Goal: Use online tool/utility: Utilize a website feature to perform a specific function

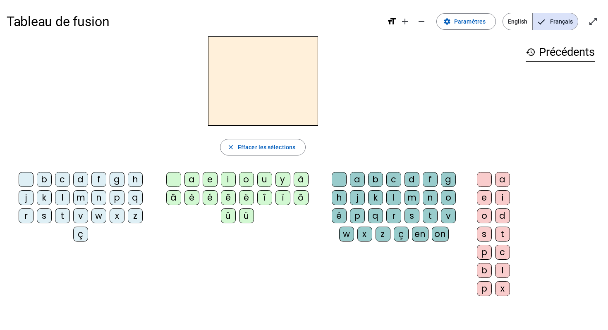
click at [27, 219] on div "r" at bounding box center [26, 215] width 15 height 15
click at [191, 182] on div "a" at bounding box center [191, 179] width 15 height 15
click at [427, 181] on div "g" at bounding box center [448, 179] width 15 height 15
click at [427, 198] on div "e" at bounding box center [484, 197] width 15 height 15
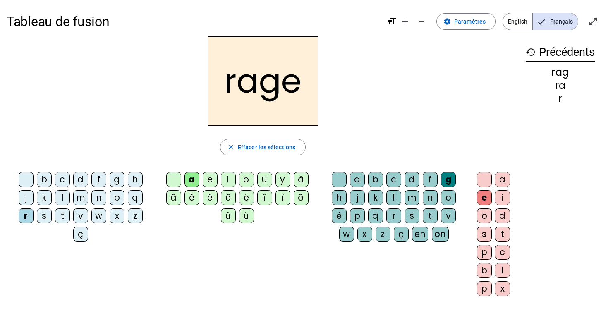
click at [427, 217] on div "v" at bounding box center [448, 215] width 15 height 15
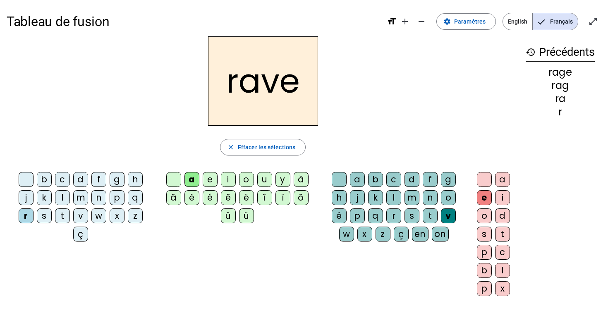
click at [50, 180] on div "b" at bounding box center [44, 179] width 15 height 15
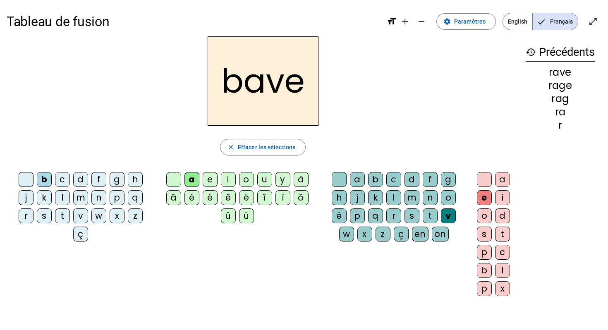
click at [113, 180] on div "g" at bounding box center [117, 179] width 15 height 15
click at [62, 181] on div "c" at bounding box center [62, 179] width 15 height 15
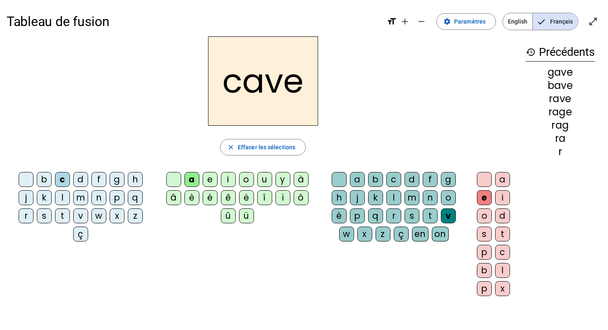
click at [354, 218] on div "p" at bounding box center [357, 215] width 15 height 15
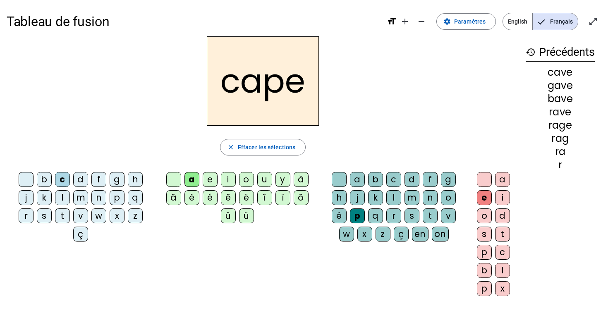
click at [427, 180] on div "g" at bounding box center [448, 179] width 15 height 15
click at [98, 194] on div "n" at bounding box center [98, 197] width 15 height 15
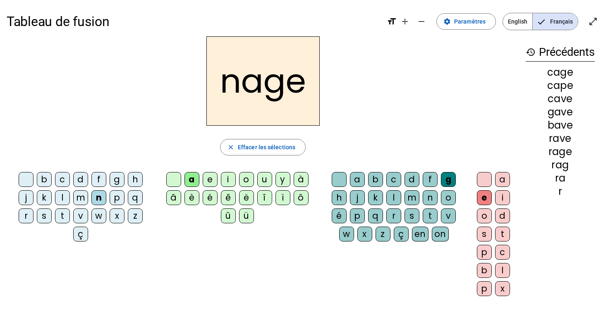
click at [118, 197] on div "p" at bounding box center [117, 197] width 15 height 15
click at [47, 216] on div "s" at bounding box center [44, 215] width 15 height 15
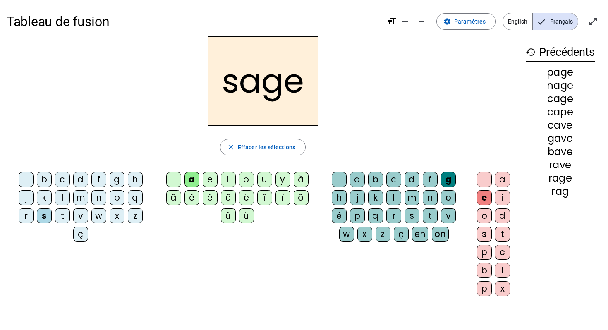
click at [359, 220] on div "p" at bounding box center [357, 215] width 15 height 15
click at [64, 221] on div "t" at bounding box center [62, 215] width 15 height 15
